Goal: Find specific page/section: Find specific page/section

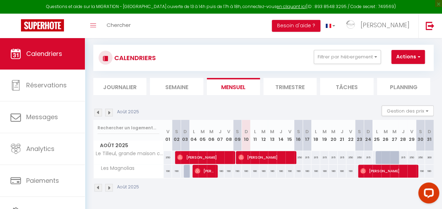
scroll to position [40, 0]
click at [330, 57] on button "Filtrer par hébergement" at bounding box center [347, 57] width 67 height 14
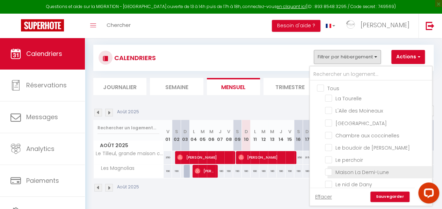
click at [330, 173] on li "Maison La Demi-Lune" at bounding box center [379, 172] width 104 height 12
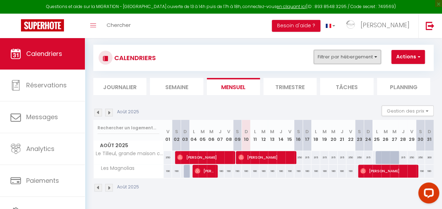
click at [369, 53] on button "Filtrer par hébergement" at bounding box center [347, 57] width 67 height 14
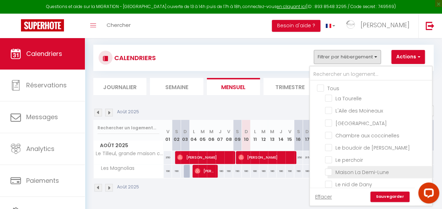
click at [329, 168] on input "Maison La Demi-Lune" at bounding box center [377, 171] width 104 height 7
checkbox input "true"
checkbox input "false"
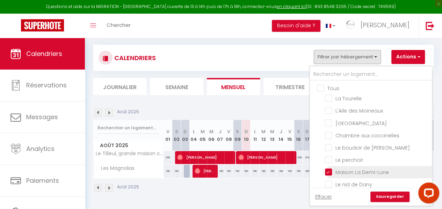
checkbox input "false"
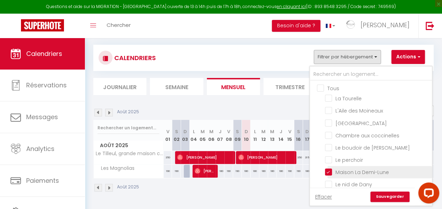
checkbox input "false"
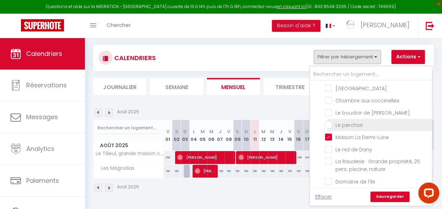
scroll to position [70, 0]
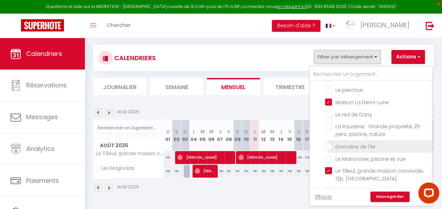
click at [330, 149] on input "Domaine de l'Ile" at bounding box center [377, 145] width 104 height 7
checkbox input "true"
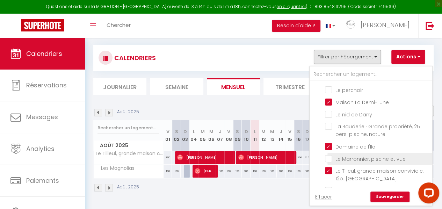
checkbox input "false"
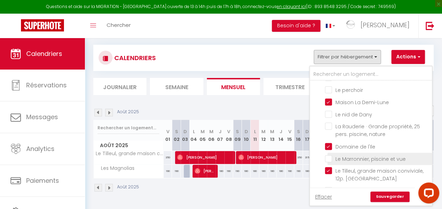
checkbox input "false"
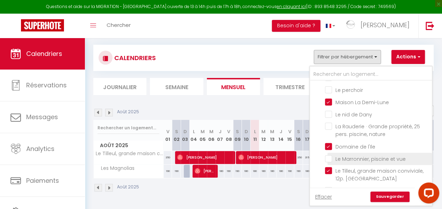
checkbox input "false"
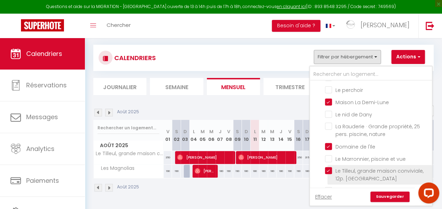
click at [328, 173] on input "Le Tilleul, grande maison conviviale, 12p. [GEOGRAPHIC_DATA]" at bounding box center [377, 170] width 104 height 7
checkbox input "false"
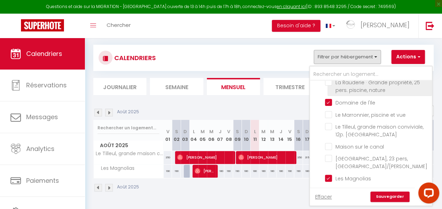
scroll to position [121, 0]
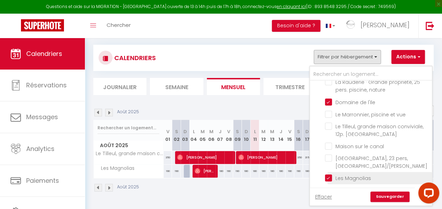
drag, startPoint x: 328, startPoint y: 175, endPoint x: 346, endPoint y: 177, distance: 17.6
click at [329, 175] on input "Les Magnolias" at bounding box center [377, 177] width 104 height 7
checkbox input "false"
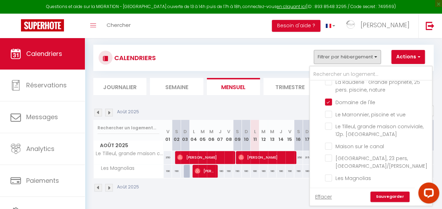
click at [386, 197] on link "Sauvegarder" at bounding box center [389, 196] width 39 height 10
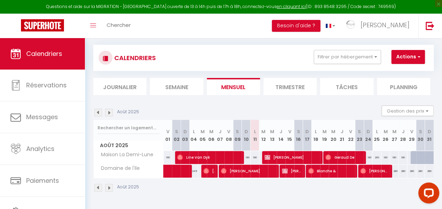
scroll to position [40, 0]
